Goal: Transaction & Acquisition: Purchase product/service

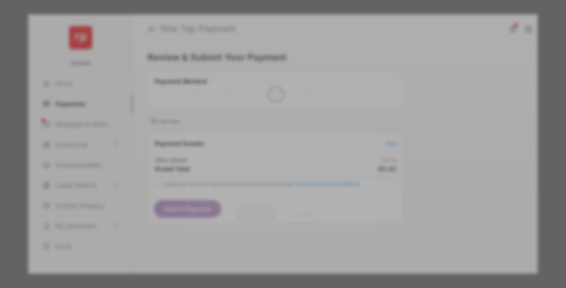
click at [268, 131] on div "Other Amount" at bounding box center [268, 137] width 131 height 14
type input "****"
click at [255, 204] on button "Save" at bounding box center [255, 213] width 40 height 19
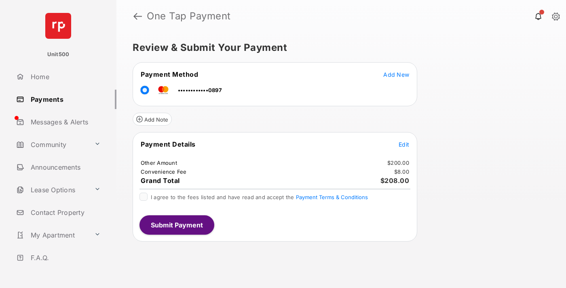
click at [404, 144] on span "Edit" at bounding box center [404, 144] width 11 height 7
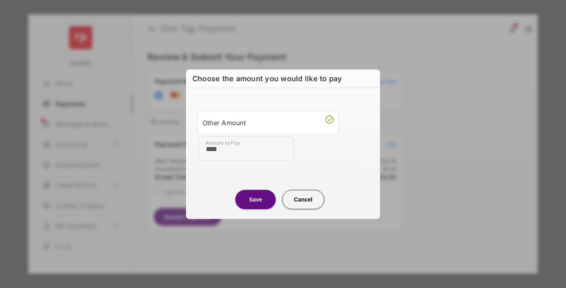
click at [255, 199] on button "Save" at bounding box center [255, 199] width 40 height 19
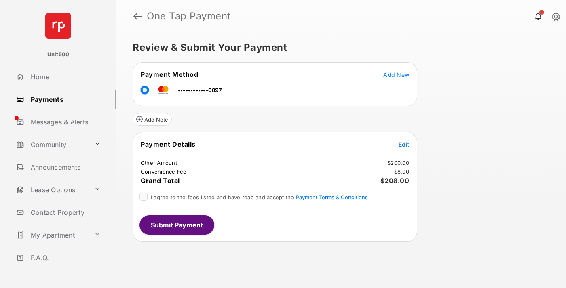
click at [176, 225] on button "Submit Payment" at bounding box center [176, 224] width 75 height 19
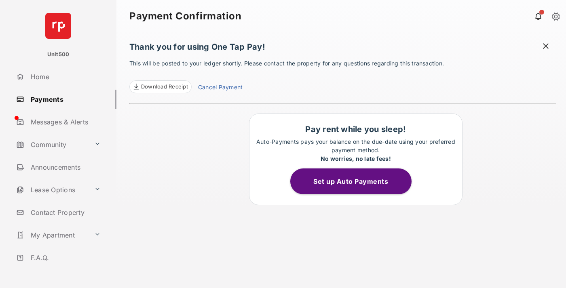
click at [546, 47] on span at bounding box center [546, 47] width 8 height 10
